Goal: Book appointment/travel/reservation

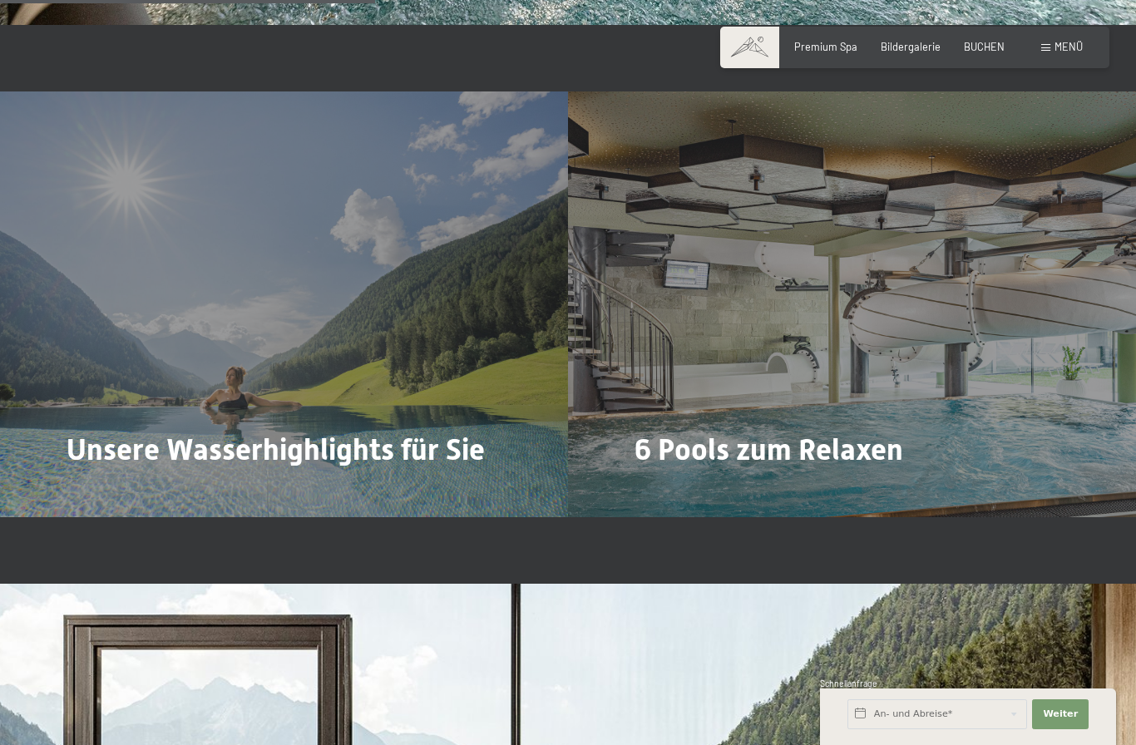
scroll to position [3313, 0]
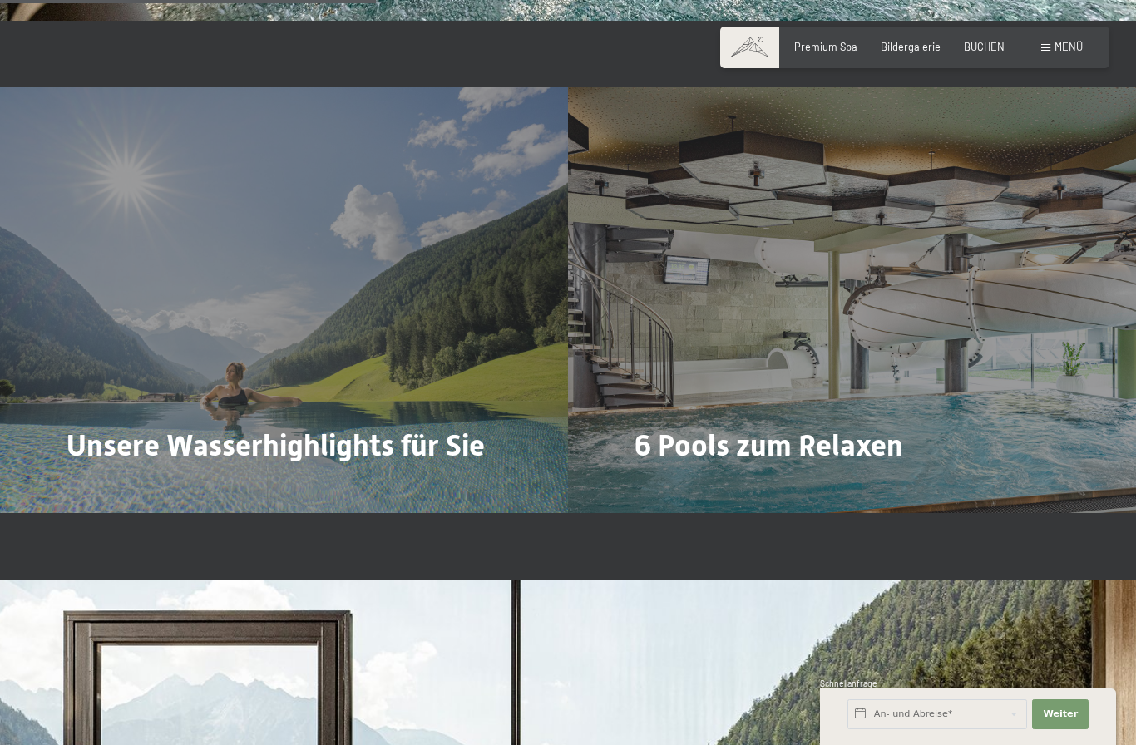
click at [207, 318] on div "Unsere Wasserhighlights für Sie Mehr dazu" at bounding box center [284, 300] width 568 height 426
click at [97, 496] on span "Mehr dazu" at bounding box center [101, 491] width 56 height 15
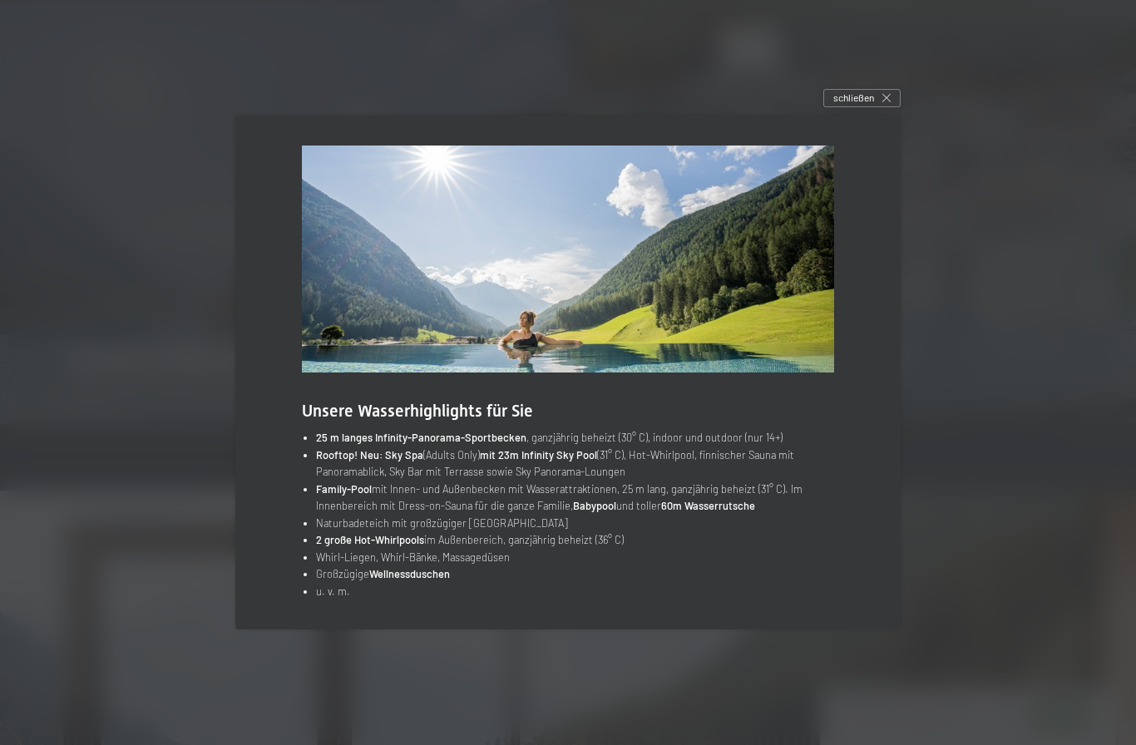
scroll to position [3400, 0]
click at [865, 105] on span "schließen" at bounding box center [853, 98] width 41 height 14
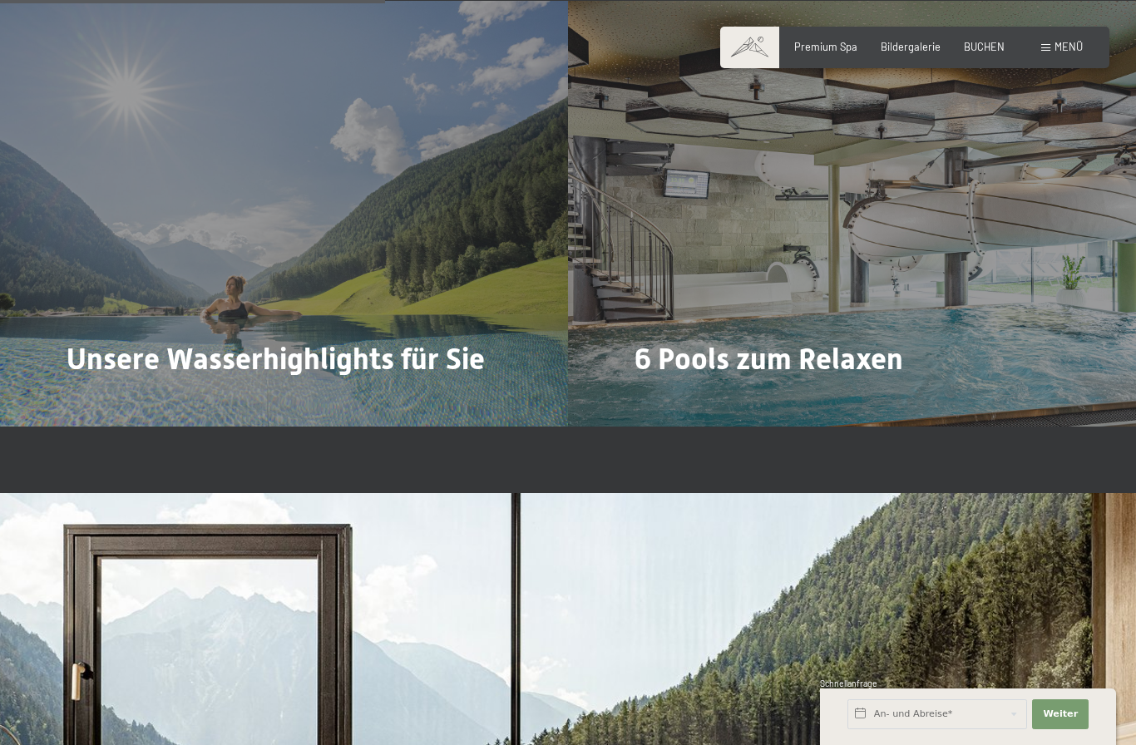
scroll to position [3385, 0]
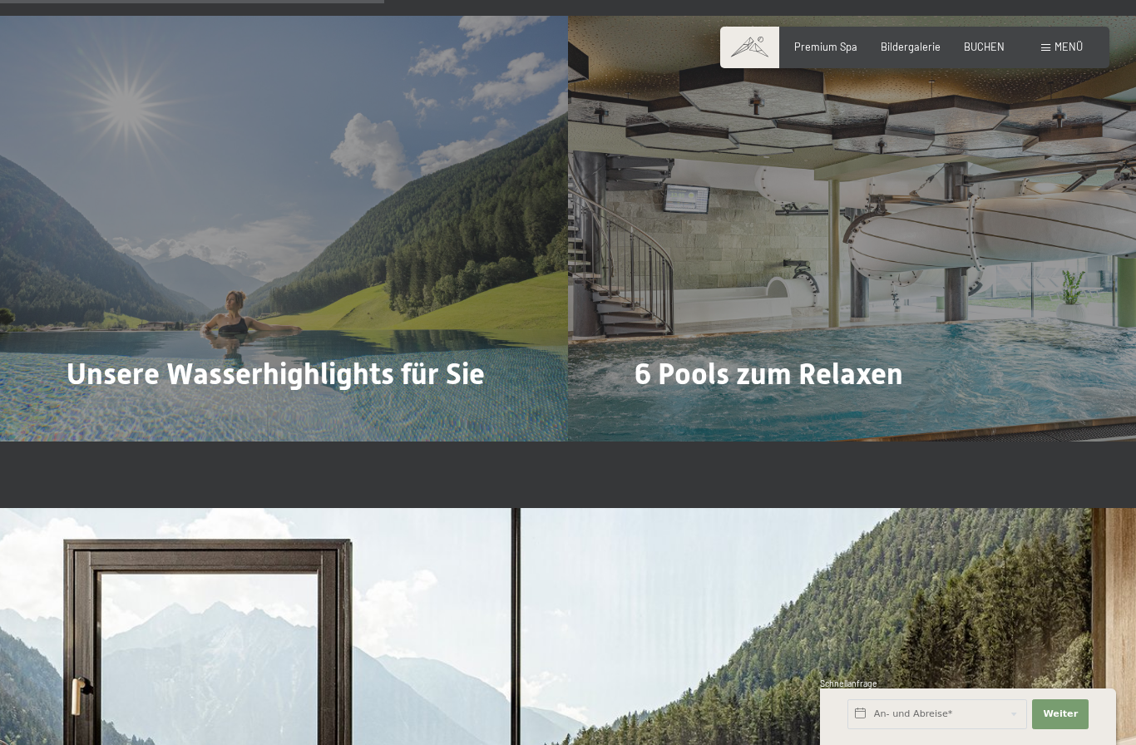
click at [975, 225] on div "6 Pools zum Relaxen Mehr dazu" at bounding box center [852, 229] width 568 height 426
click at [676, 424] on span "Mehr dazu" at bounding box center [669, 419] width 56 height 15
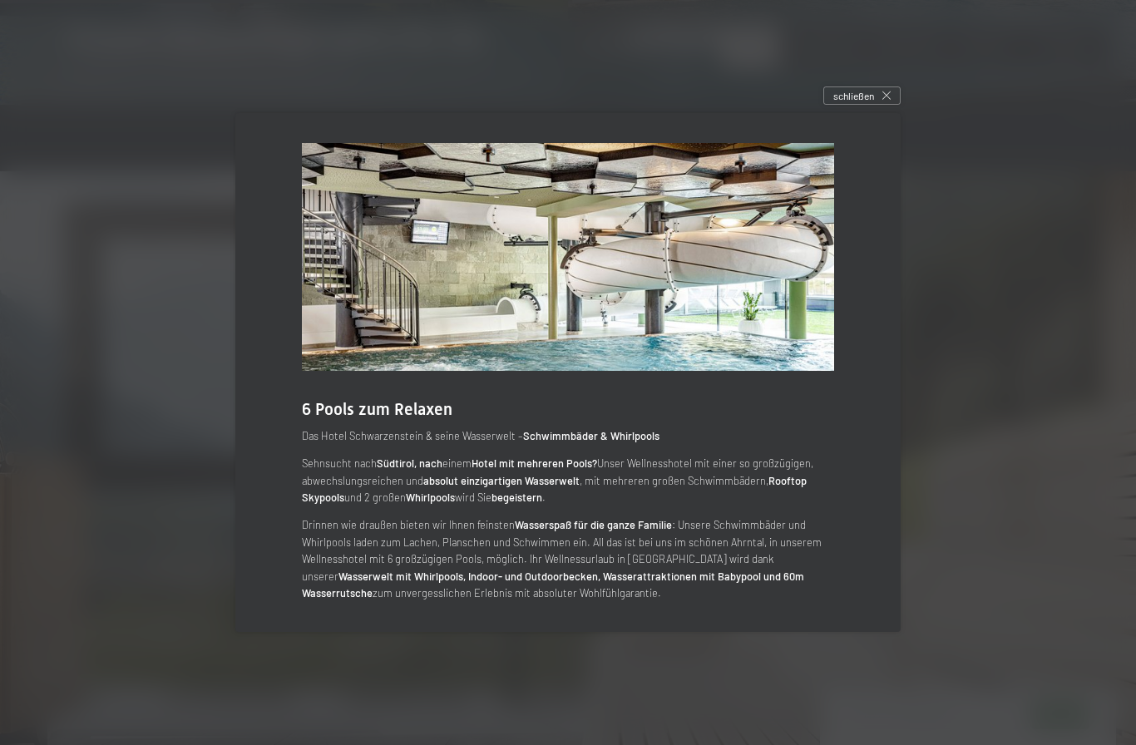
scroll to position [3720, 0]
click at [890, 100] on icon at bounding box center [886, 95] width 8 height 8
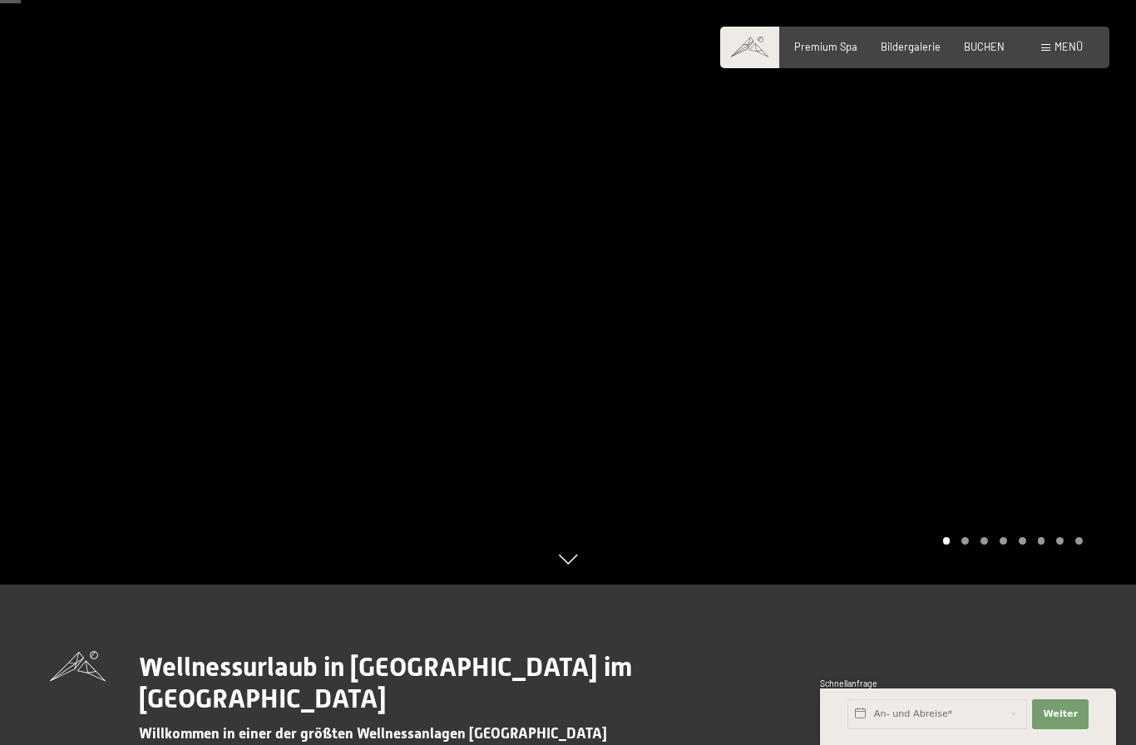
scroll to position [167, 0]
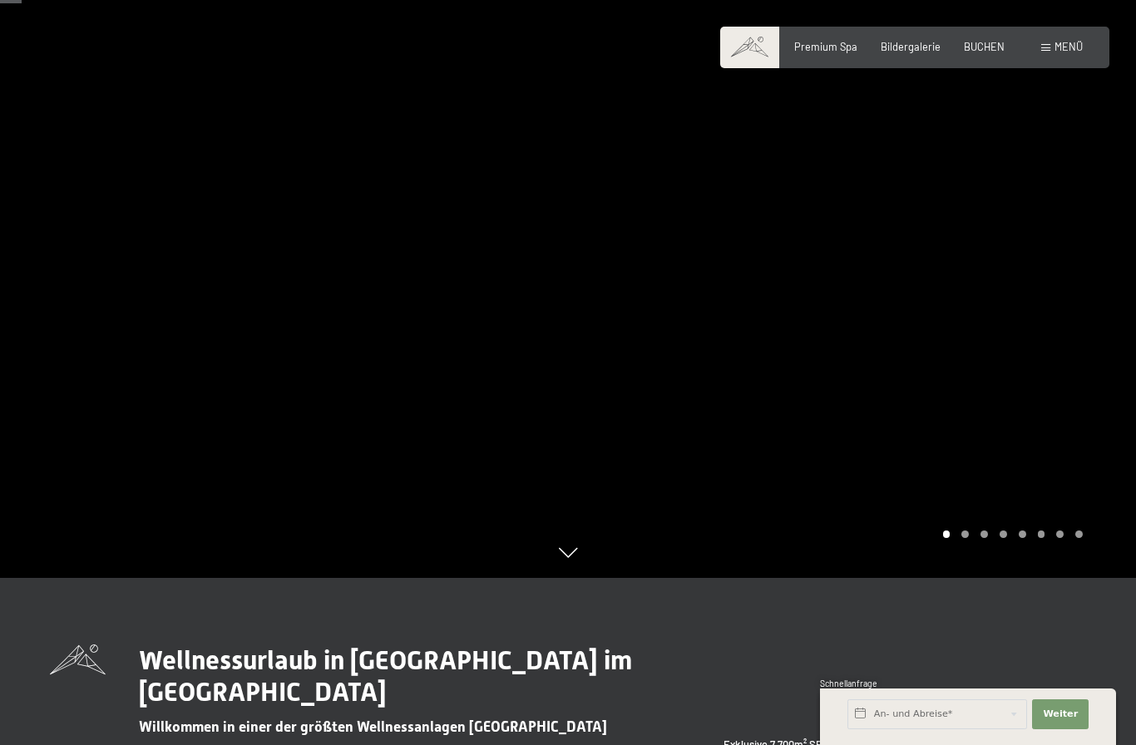
click at [967, 538] on div "Carousel Page 2" at bounding box center [964, 534] width 7 height 7
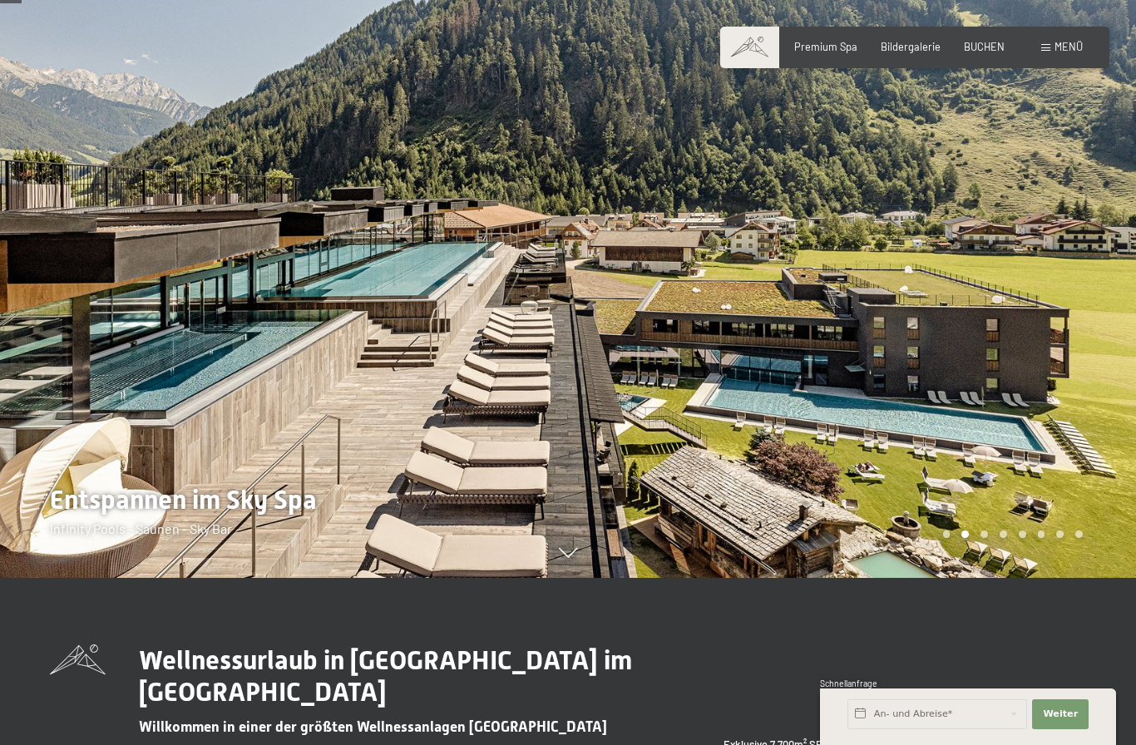
click at [990, 578] on div at bounding box center [852, 205] width 568 height 745
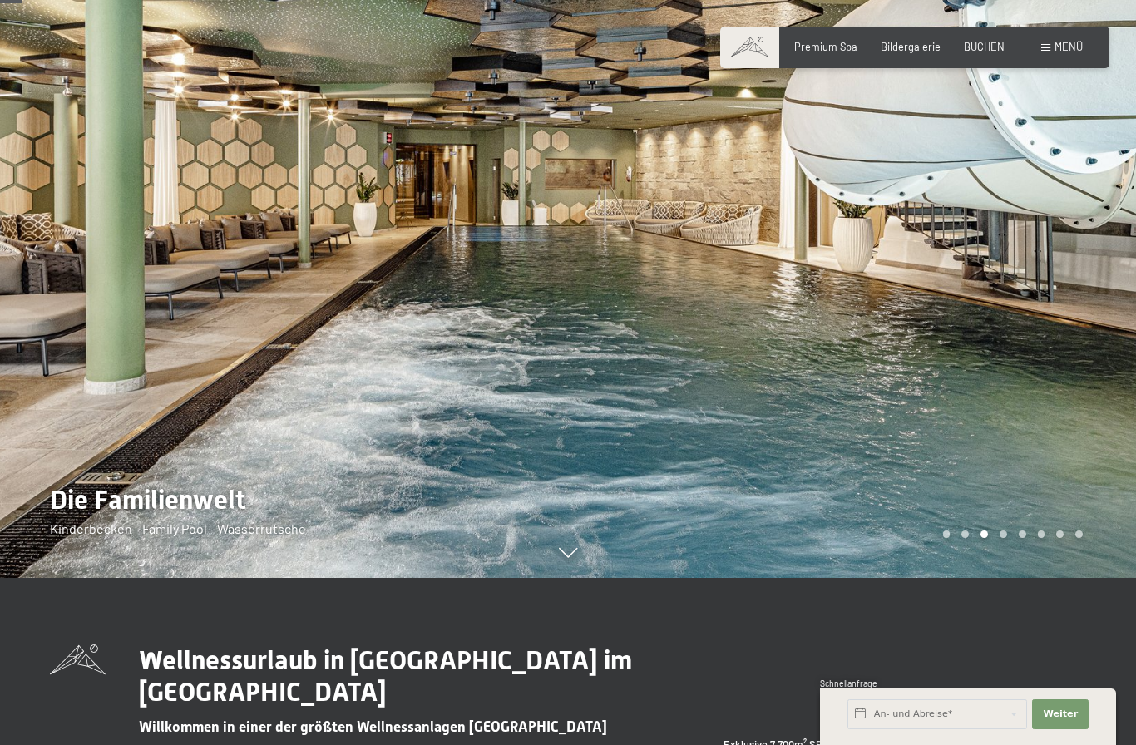
click at [1002, 578] on div at bounding box center [852, 205] width 568 height 745
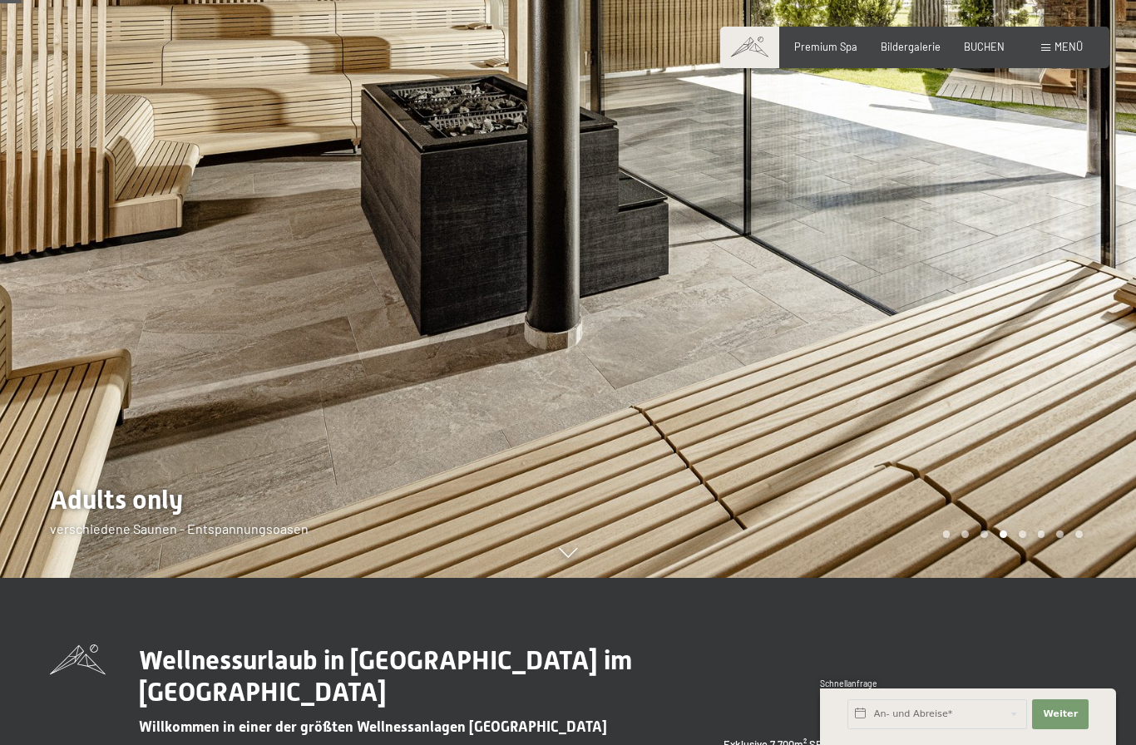
click at [1022, 538] on div "Carousel Page 5" at bounding box center [1022, 534] width 7 height 7
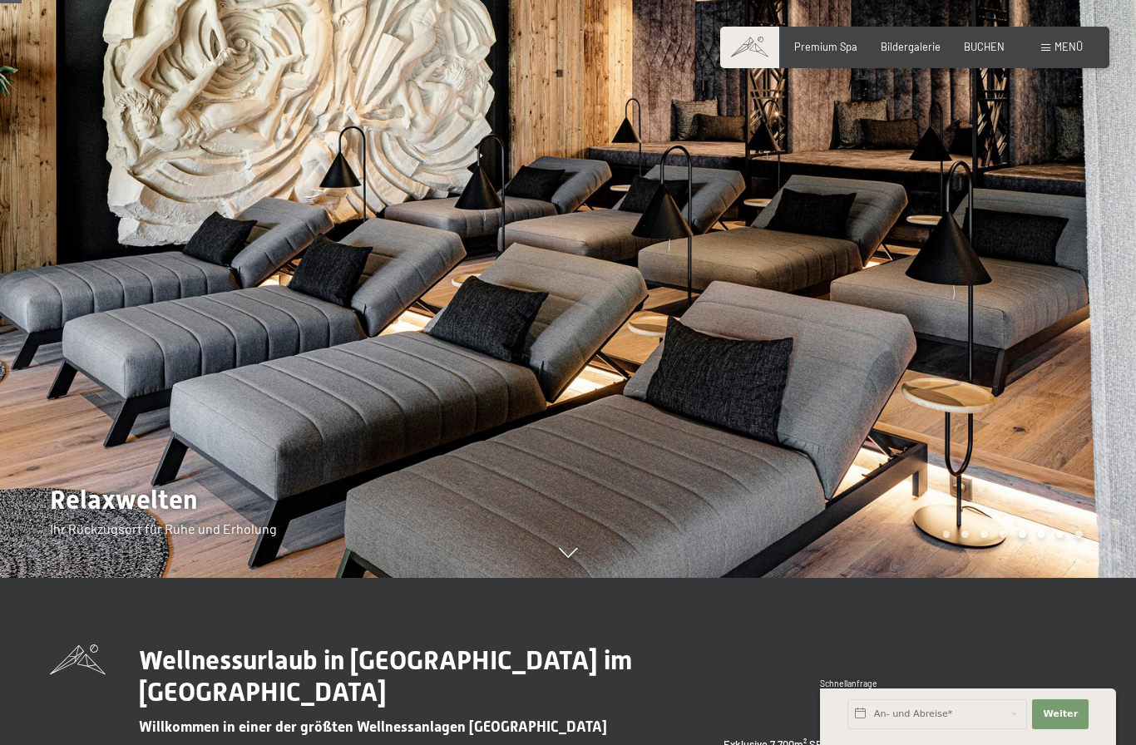
click at [1041, 538] on div "Carousel Page 6" at bounding box center [1041, 534] width 7 height 7
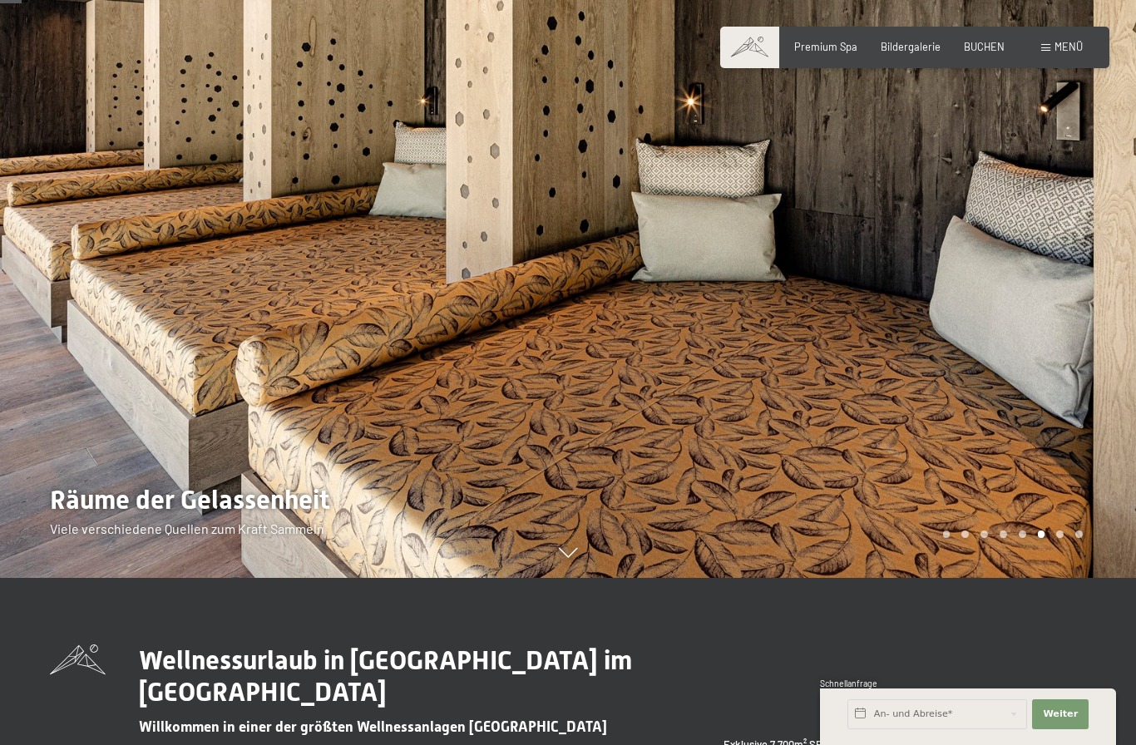
click at [1063, 578] on div at bounding box center [852, 205] width 568 height 745
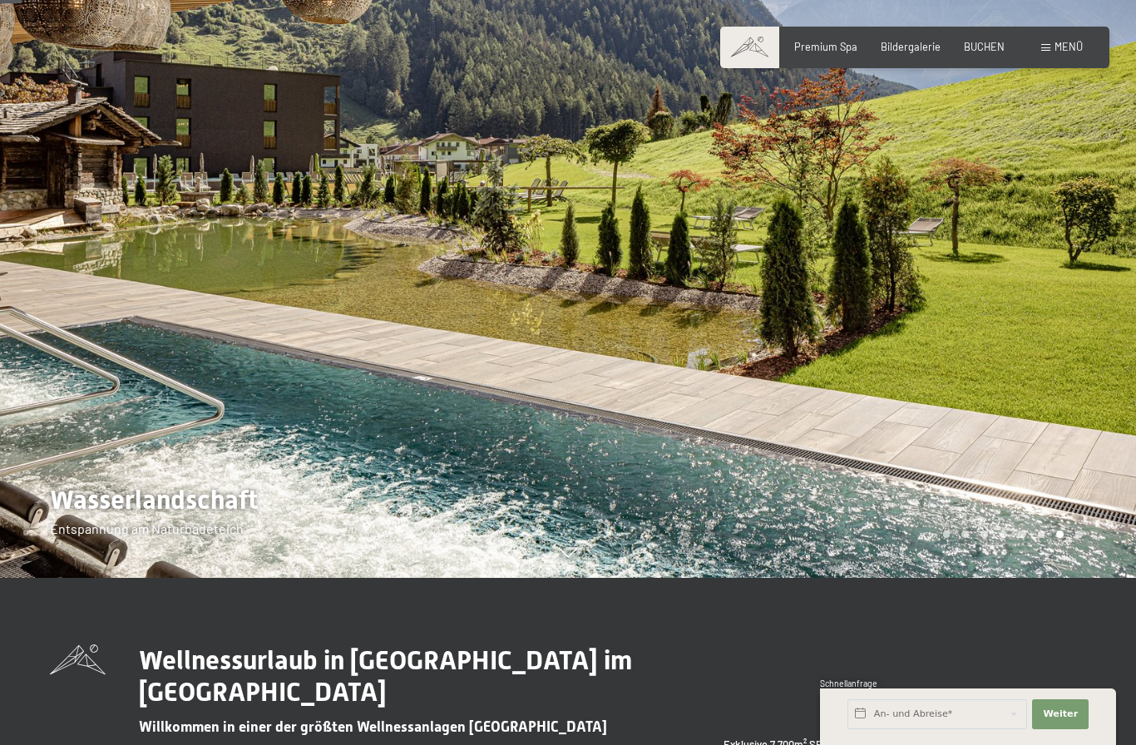
click at [1079, 538] on div "Carousel Page 8" at bounding box center [1078, 534] width 7 height 7
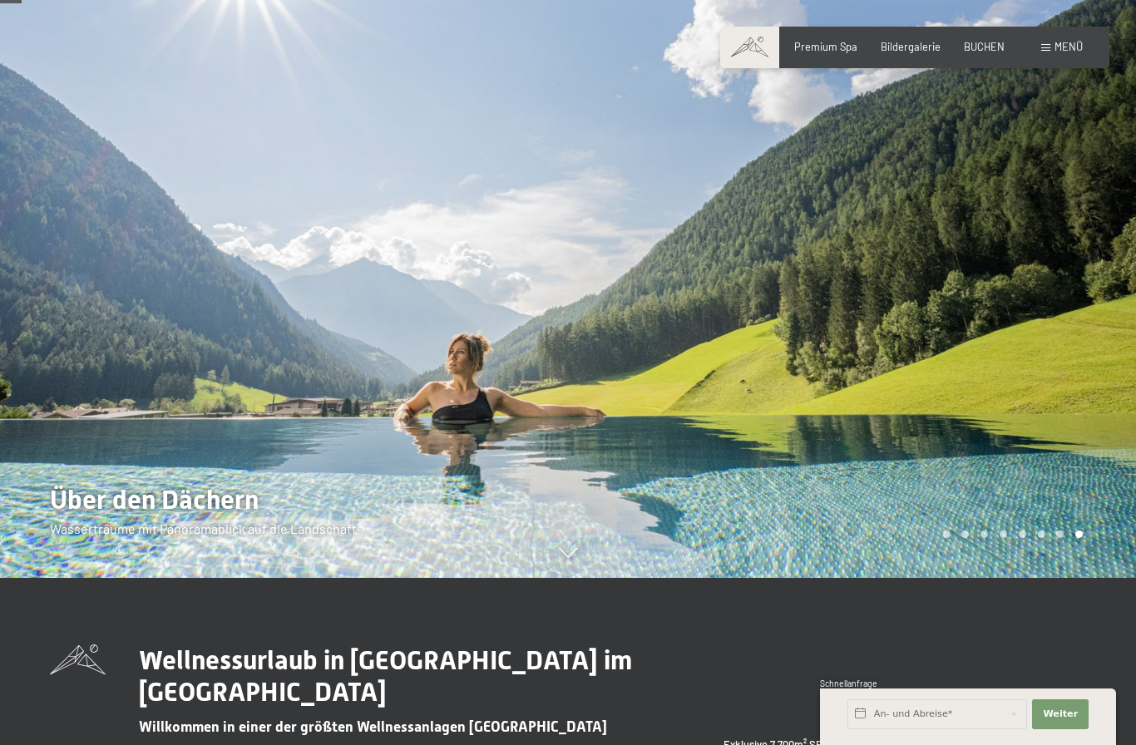
click at [940, 578] on div at bounding box center [852, 205] width 568 height 745
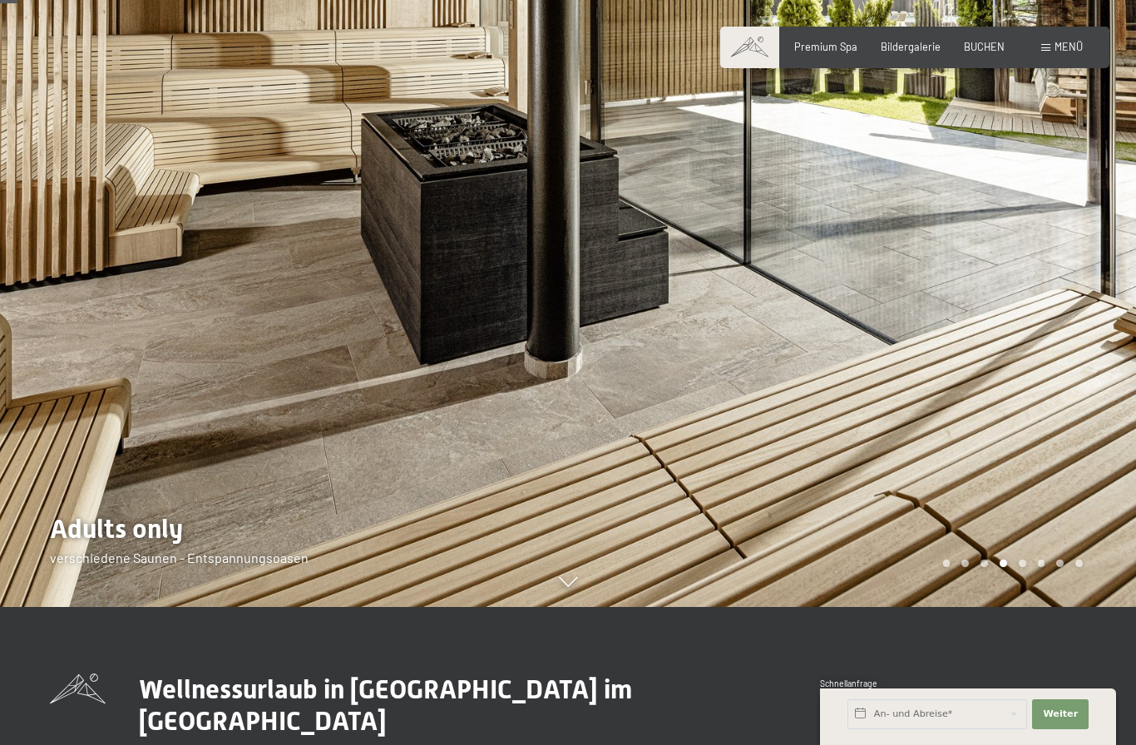
scroll to position [135, 0]
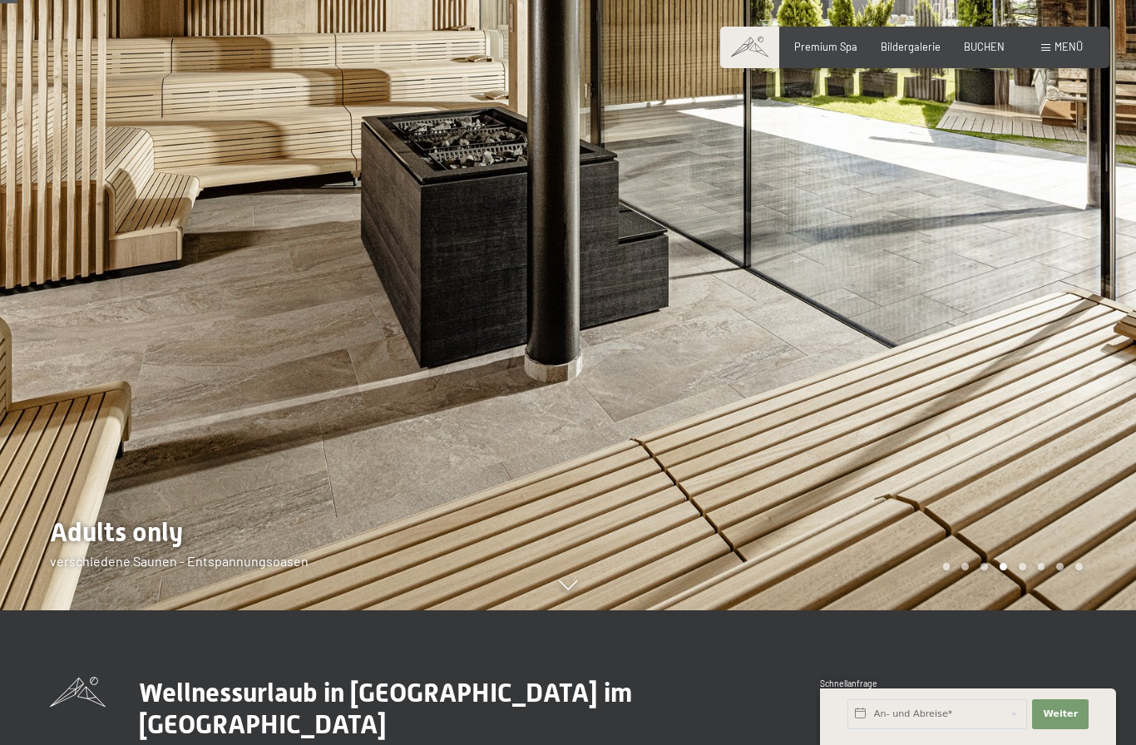
click at [992, 45] on span "BUCHEN" at bounding box center [984, 46] width 41 height 13
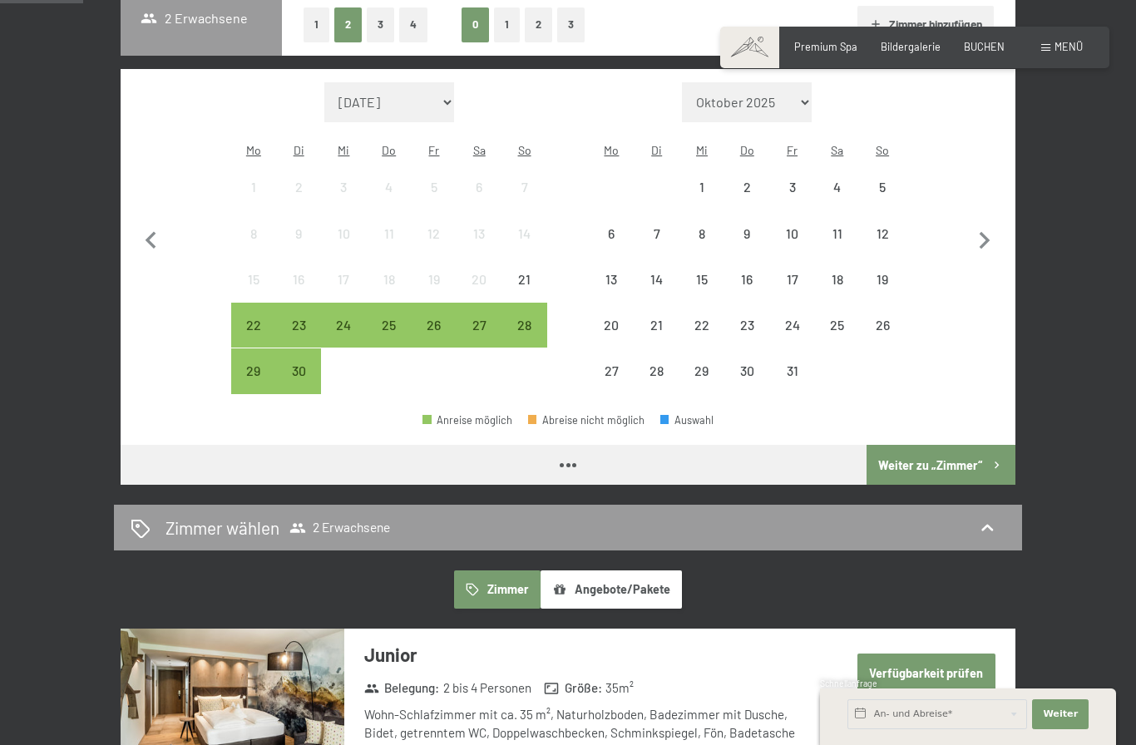
scroll to position [379, 0]
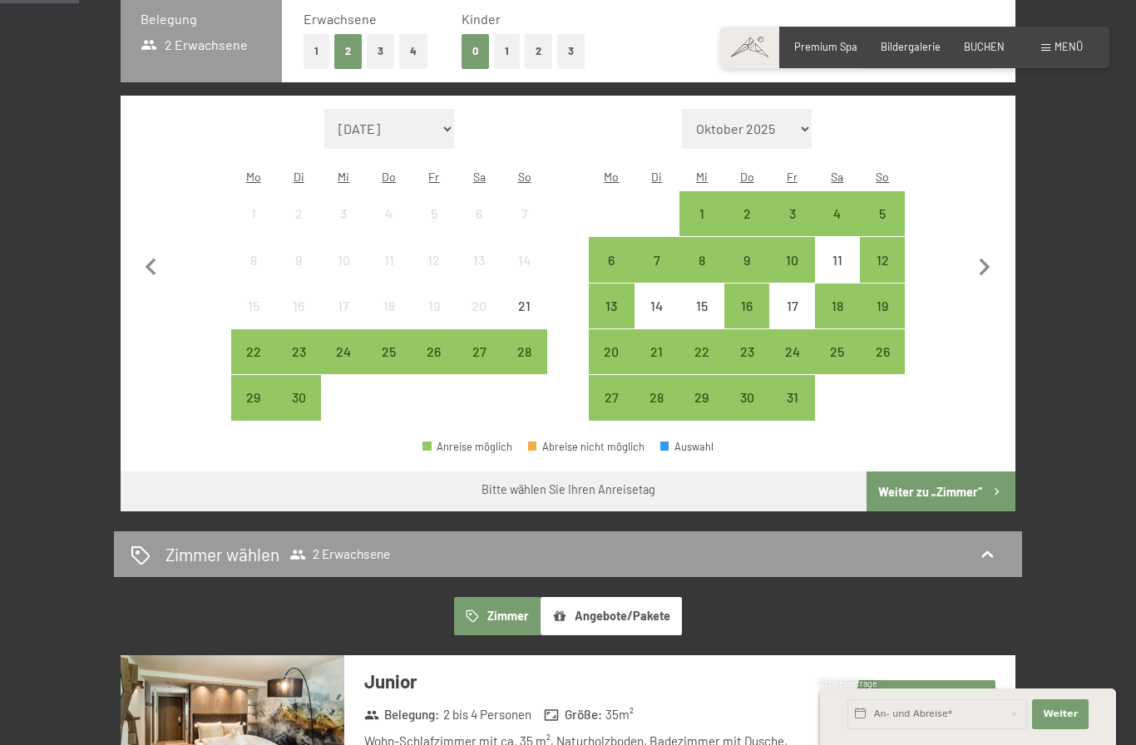
click at [620, 254] on div "6" at bounding box center [611, 275] width 42 height 42
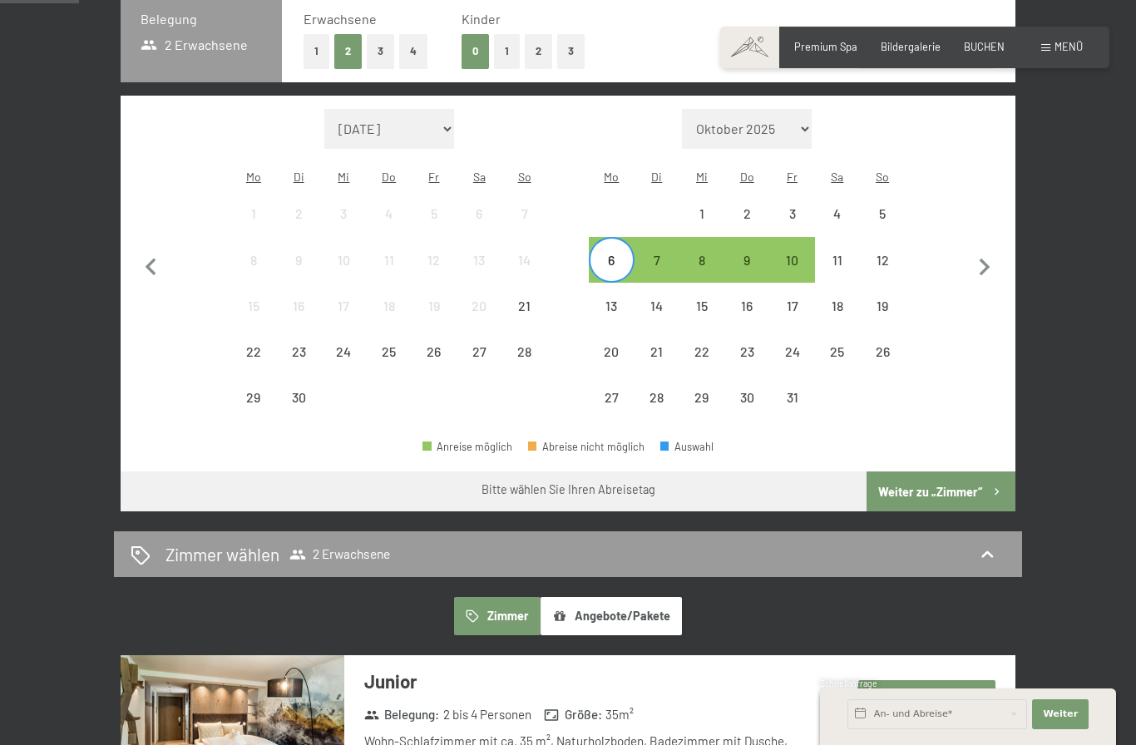
click at [752, 264] on div "9" at bounding box center [747, 275] width 42 height 42
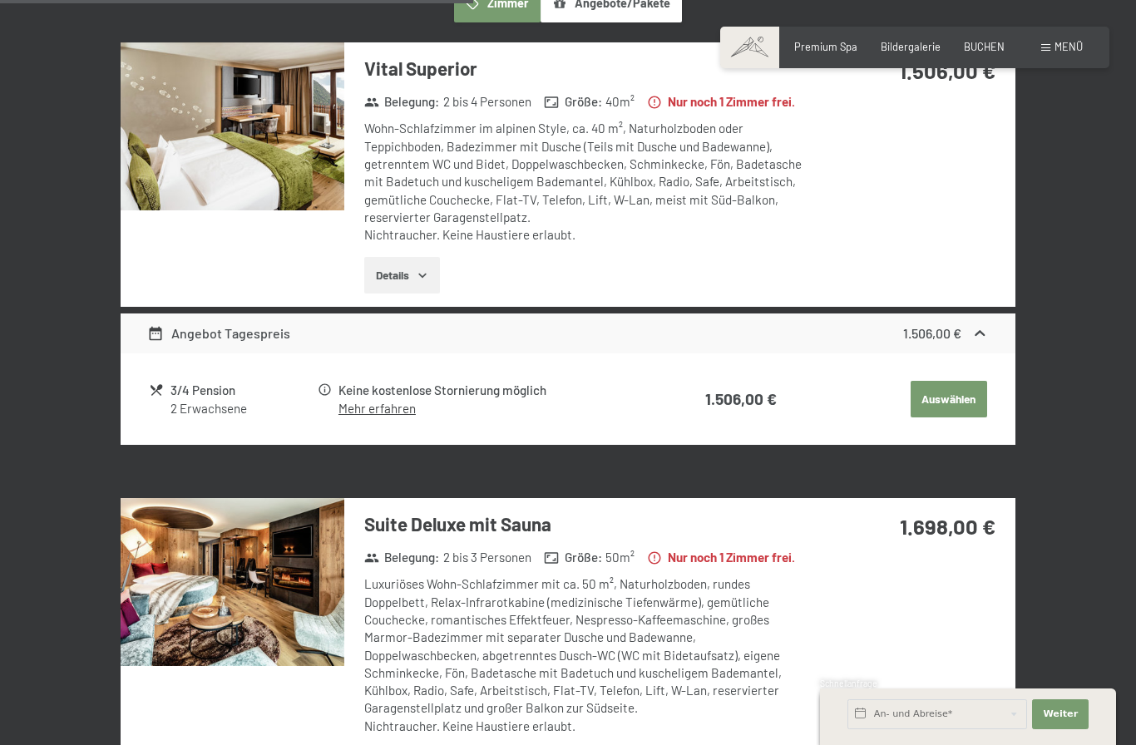
scroll to position [991, 0]
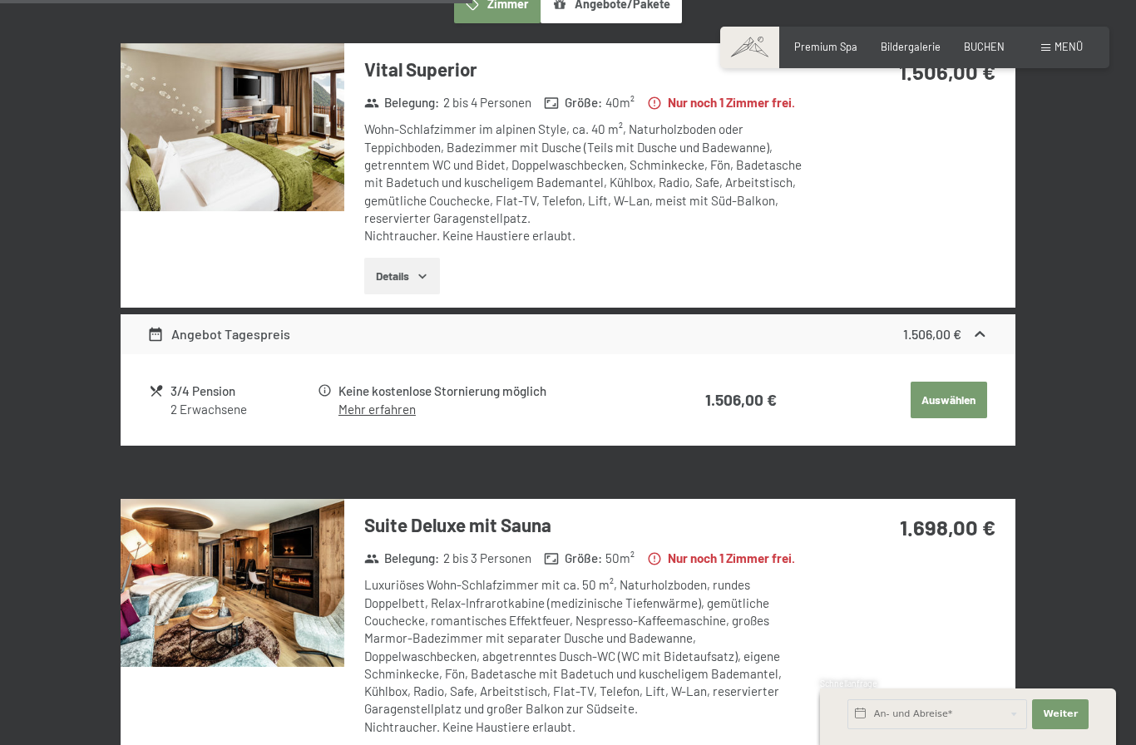
click at [400, 284] on button "Details" at bounding box center [402, 276] width 76 height 37
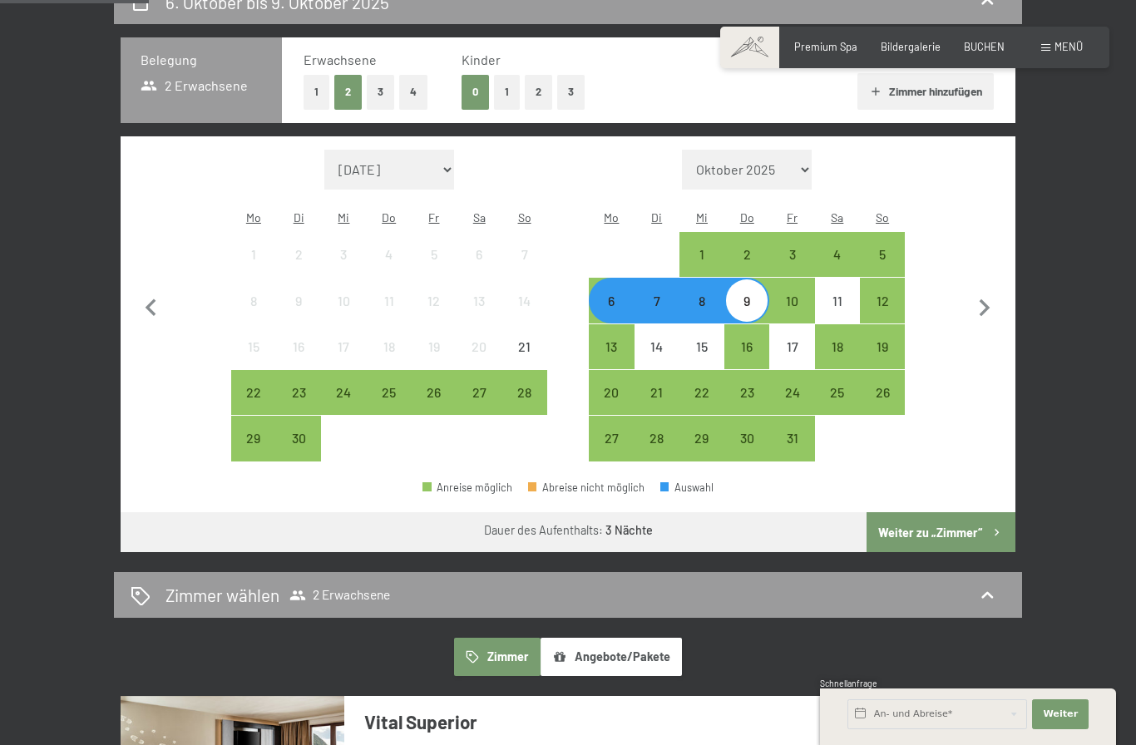
scroll to position [337, 0]
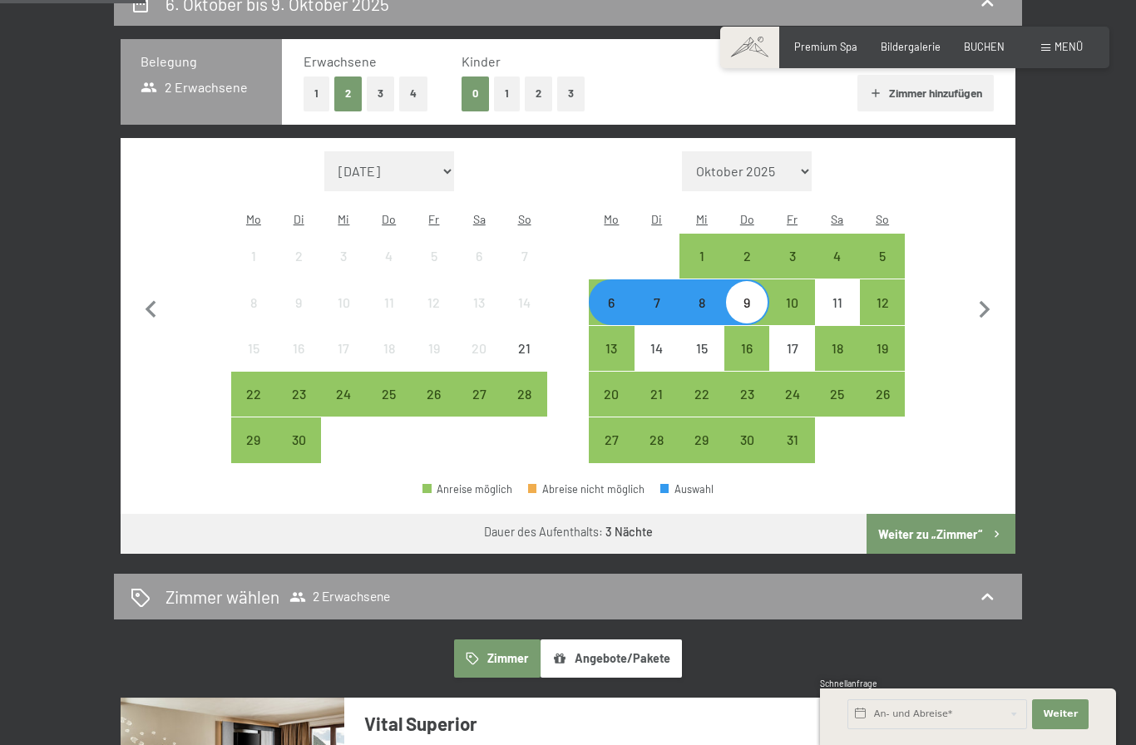
click at [832, 52] on div "Premium Spa" at bounding box center [825, 47] width 63 height 15
click at [840, 48] on span "Premium Spa" at bounding box center [825, 46] width 63 height 13
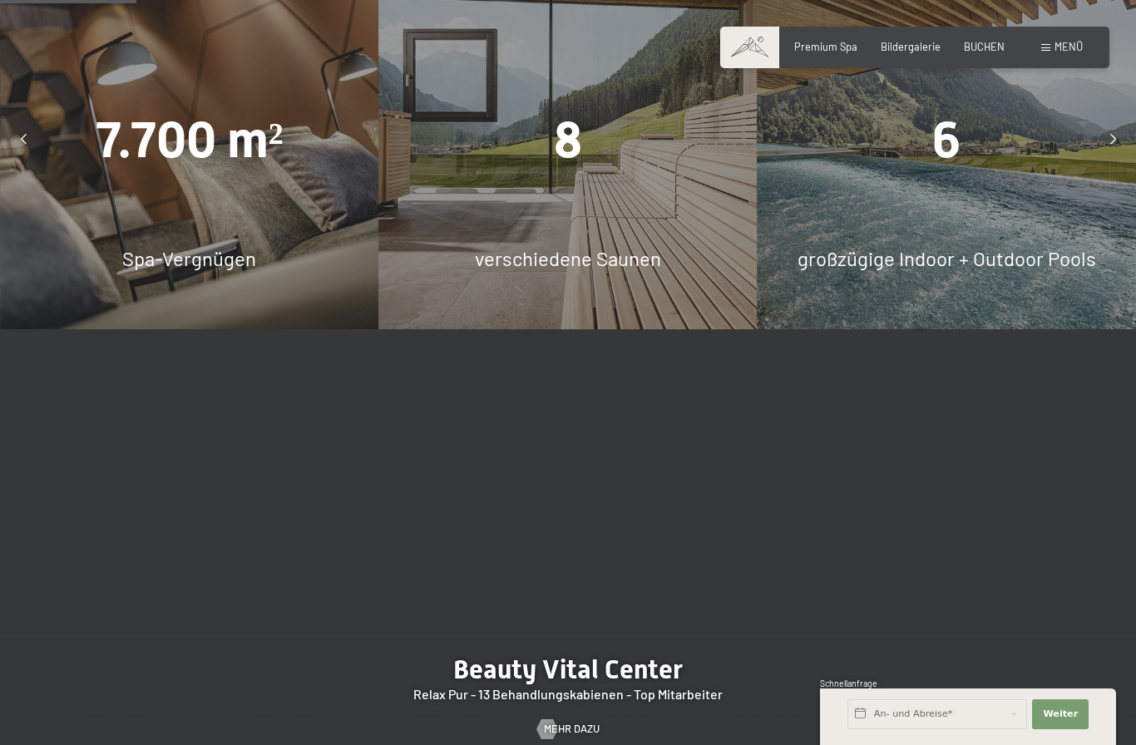
scroll to position [1193, 0]
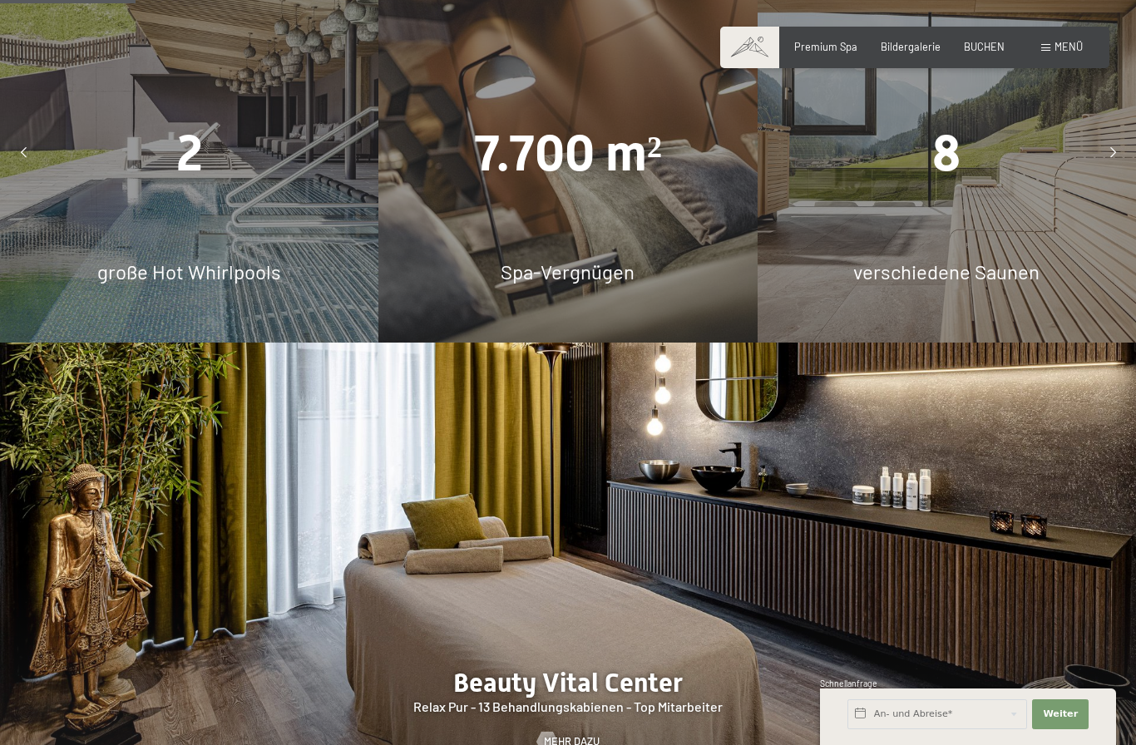
click at [217, 161] on div "2 große Hot Whirlpools" at bounding box center [189, 153] width 378 height 378
click at [185, 165] on div "2 große Hot Whirlpools" at bounding box center [189, 153] width 378 height 378
click at [176, 182] on span "2" at bounding box center [189, 153] width 27 height 58
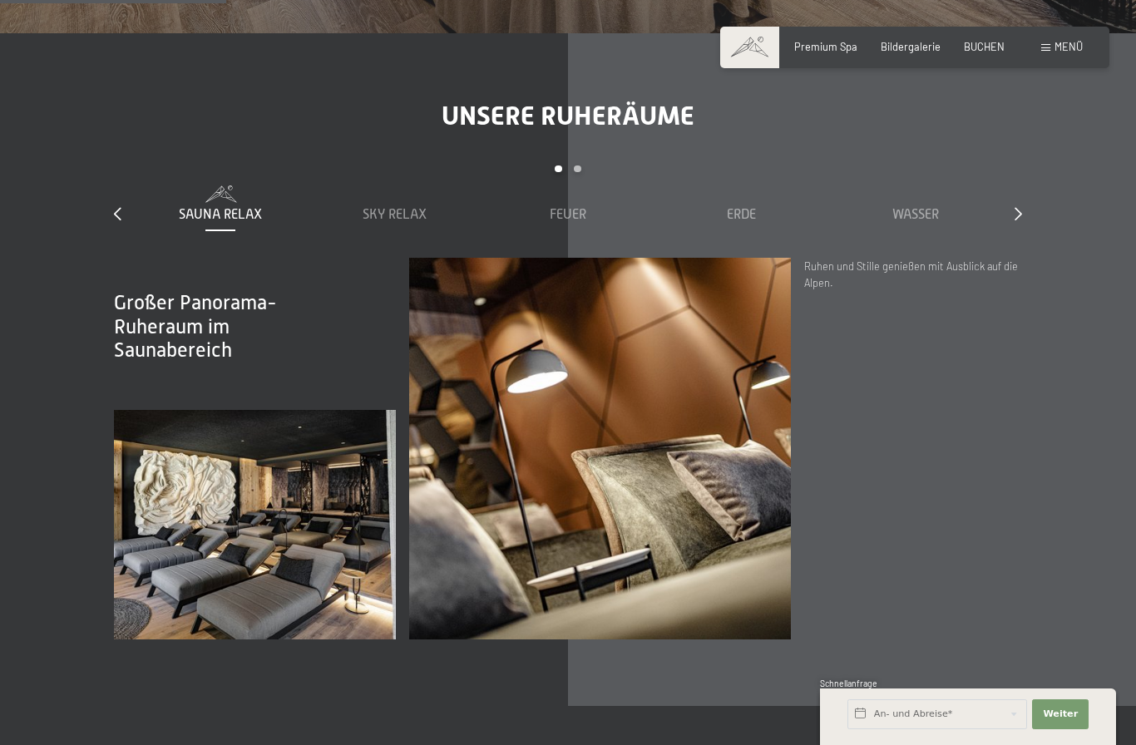
scroll to position [1992, 0]
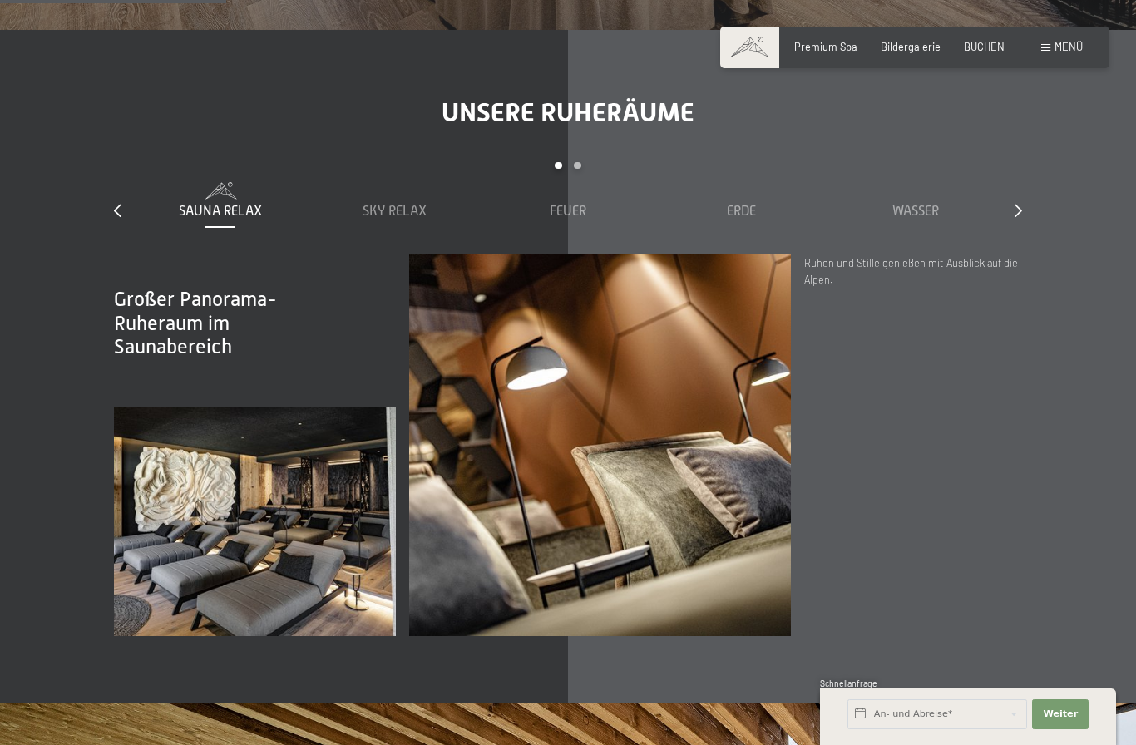
click at [925, 219] on span "Wasser" at bounding box center [915, 211] width 47 height 15
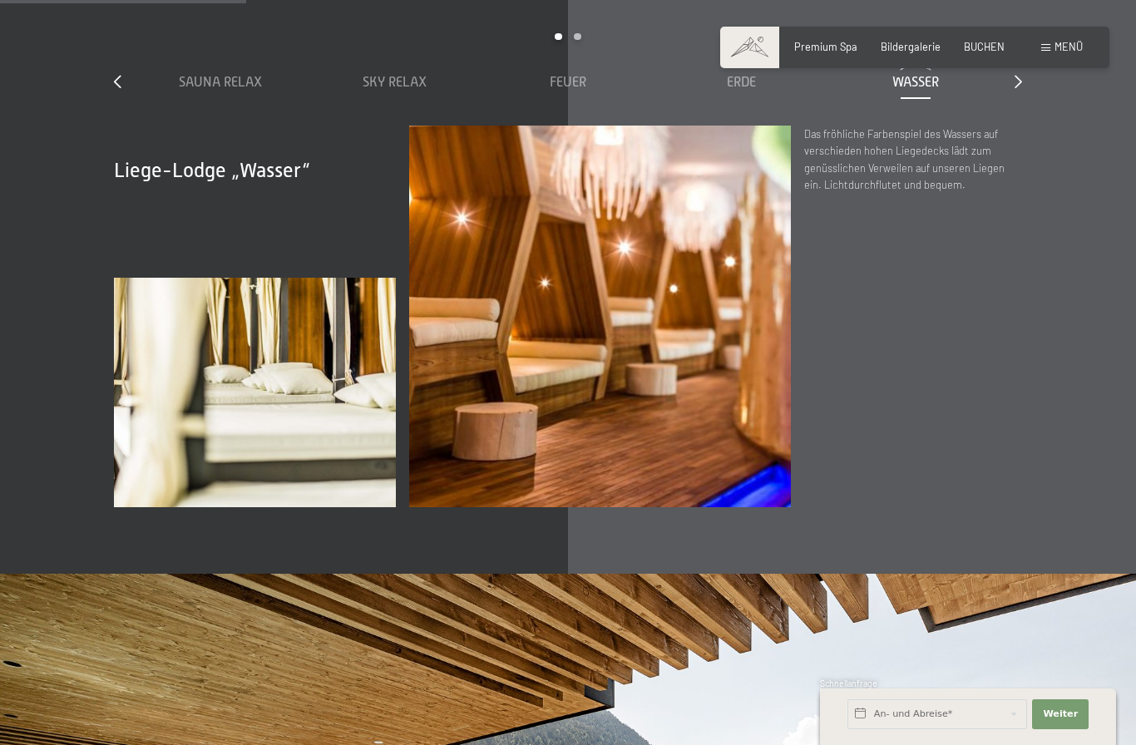
scroll to position [2120, 0]
click at [759, 92] on div "Erde" at bounding box center [741, 83] width 161 height 18
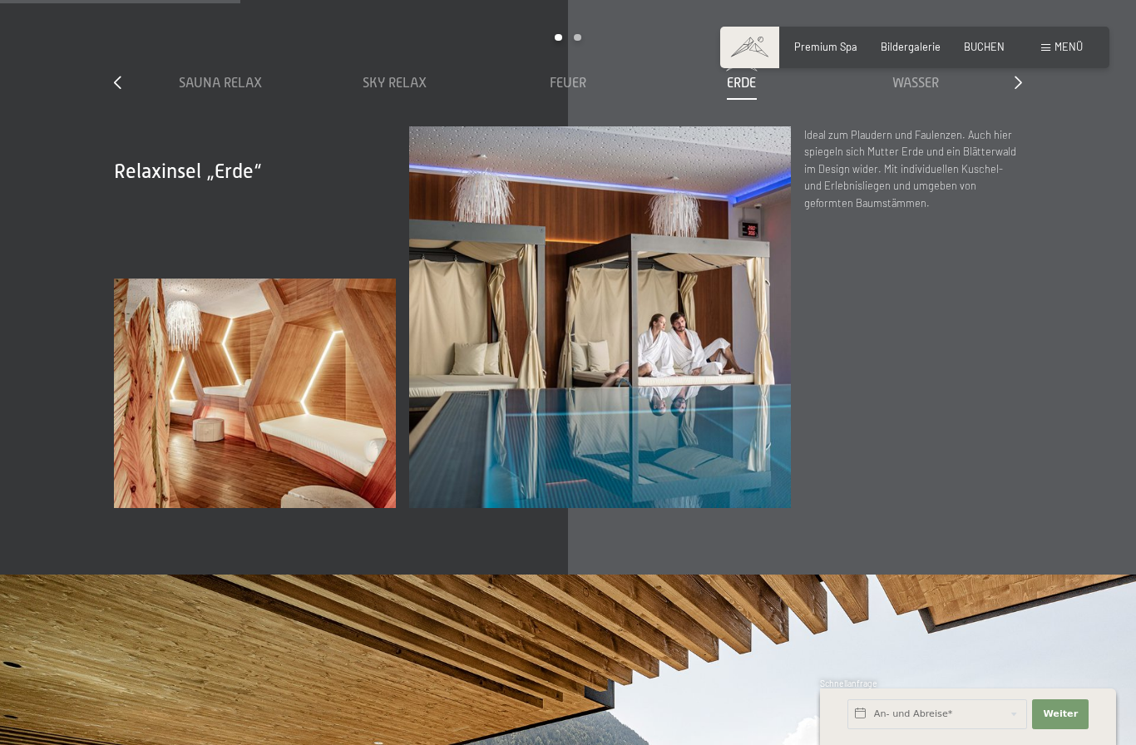
click at [590, 92] on div "Feuer" at bounding box center [568, 83] width 161 height 18
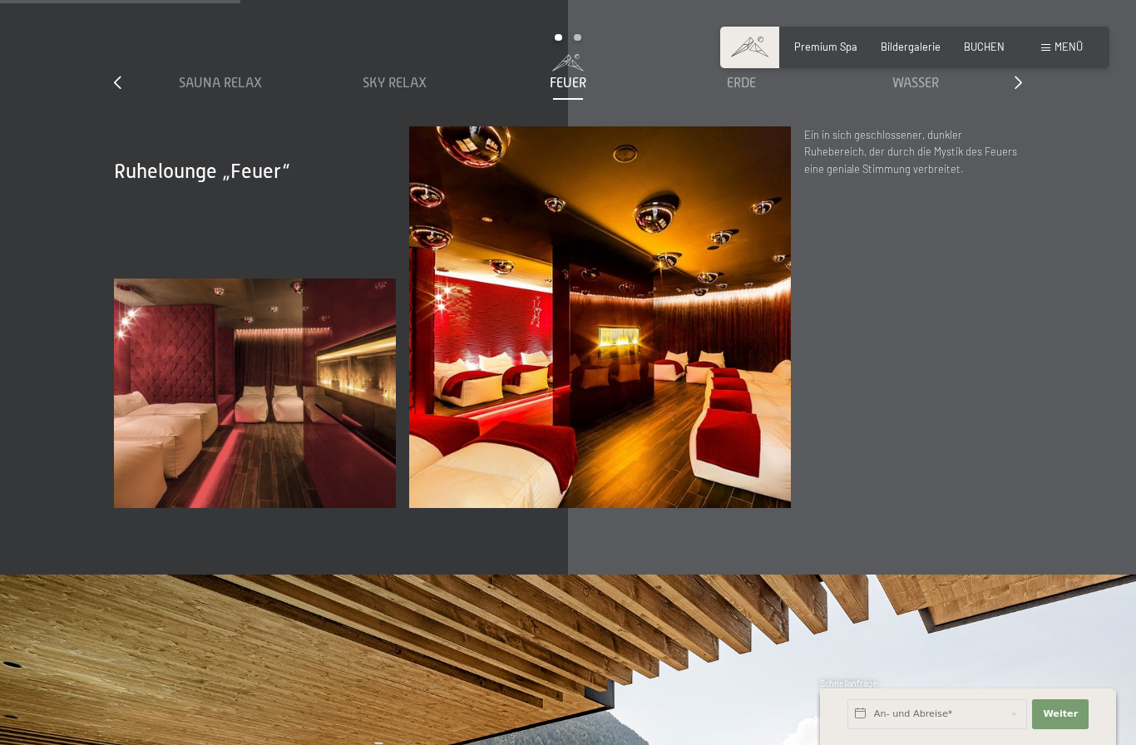
click at [235, 91] on span "Sauna Relax" at bounding box center [220, 83] width 83 height 15
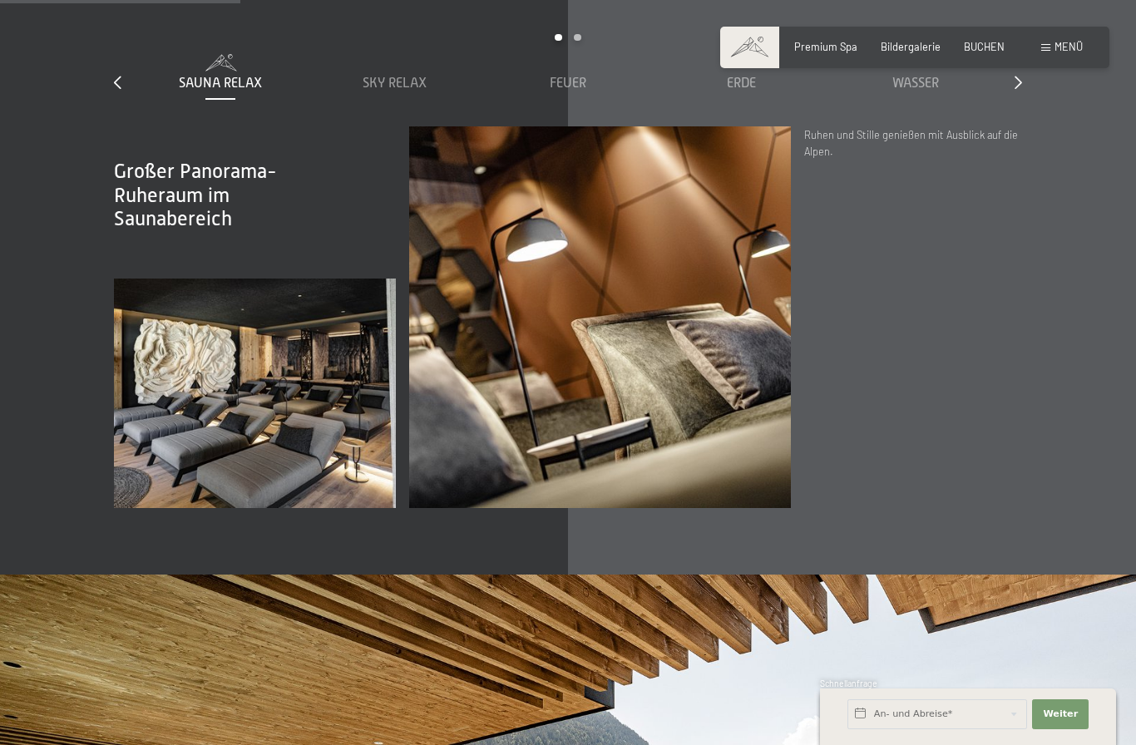
click at [444, 92] on div "Sky Relax" at bounding box center [394, 83] width 161 height 18
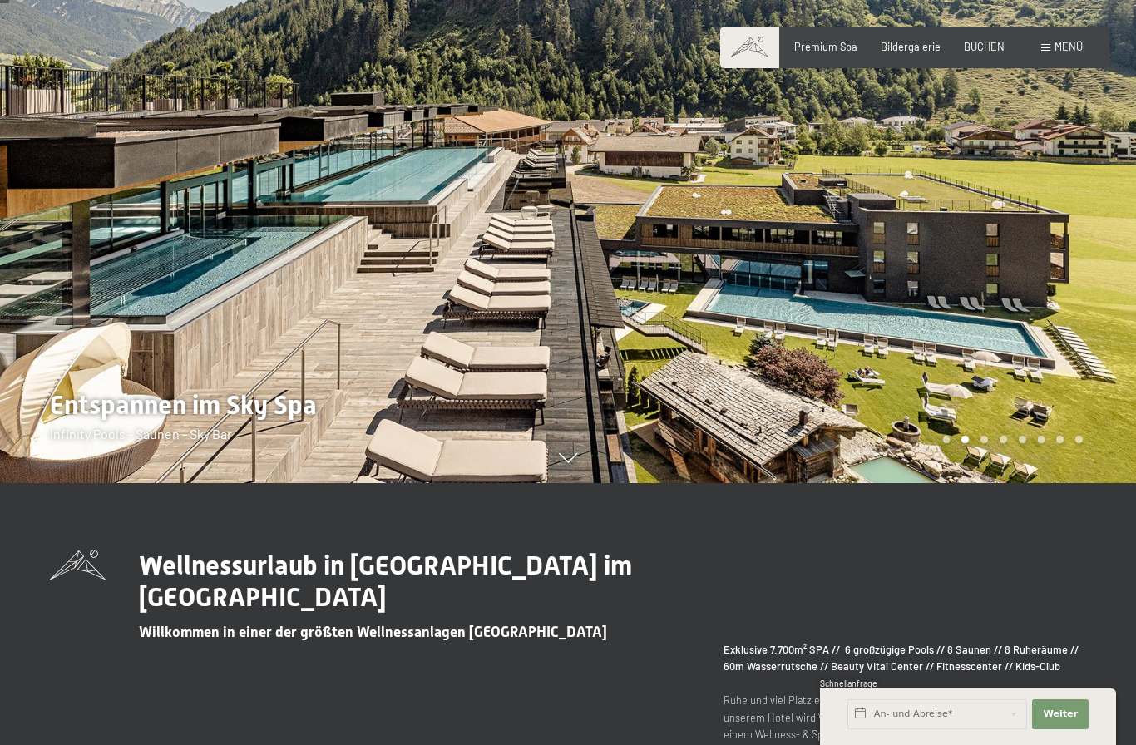
scroll to position [0, 0]
